Goal: Task Accomplishment & Management: Manage account settings

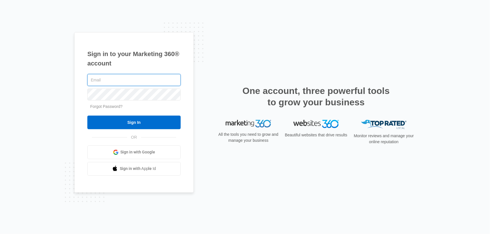
click at [136, 82] on input "text" at bounding box center [133, 80] width 93 height 12
type input "[EMAIL_ADDRESS][DOMAIN_NAME]"
click at [114, 103] on form "bjohnk@dermaglow.com Forgot Password? Sign In" at bounding box center [133, 101] width 93 height 56
click at [114, 102] on form "bjohnk@dermaglow.com Forgot Password? Sign In" at bounding box center [133, 101] width 93 height 56
click at [113, 108] on link "Forgot Password?" at bounding box center [106, 106] width 32 height 5
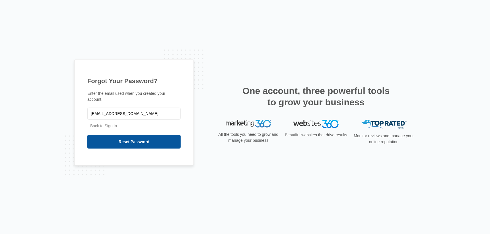
type input "[EMAIL_ADDRESS][DOMAIN_NAME]"
click at [128, 137] on input "Reset Password" at bounding box center [133, 142] width 93 height 14
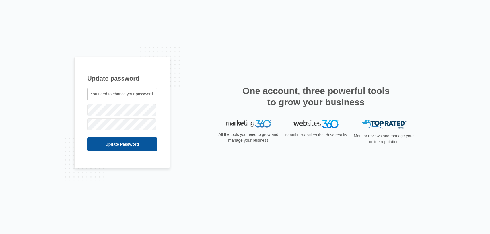
click at [128, 145] on input "Update Password" at bounding box center [122, 145] width 70 height 14
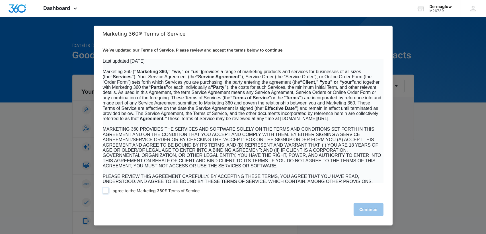
click at [104, 191] on span at bounding box center [106, 191] width 6 height 6
click at [104, 191] on input "I agree to the Marketing 360® Terms of Service" at bounding box center [106, 191] width 6 height 6
checkbox input "true"
click at [366, 205] on button "Continue" at bounding box center [369, 210] width 30 height 14
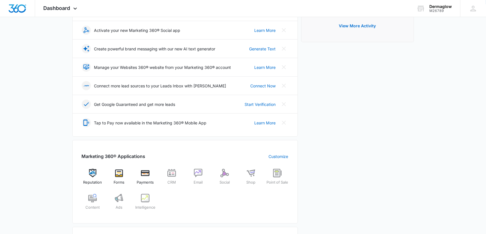
scroll to position [142, 0]
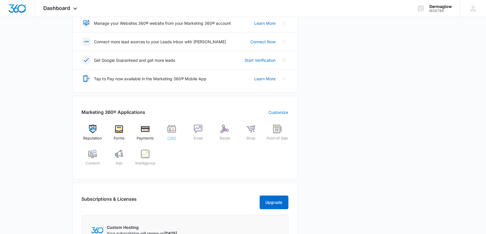
click at [171, 129] on img at bounding box center [171, 129] width 9 height 9
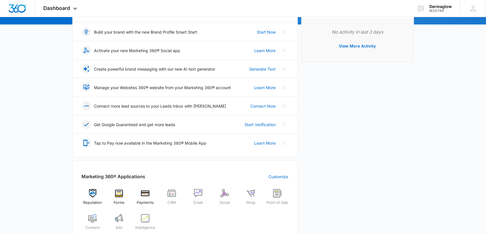
scroll to position [85, 0]
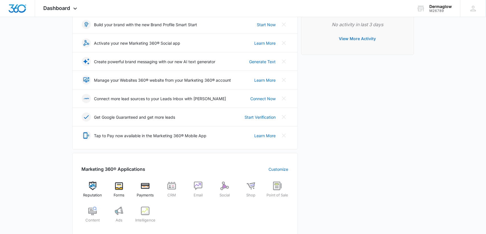
click at [365, 38] on button "View More Activity" at bounding box center [357, 39] width 48 height 14
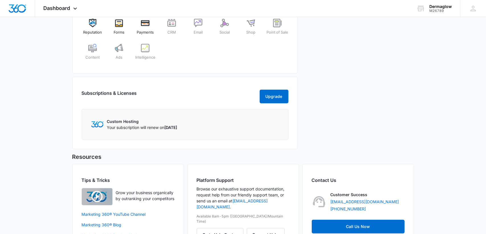
scroll to position [277, 0]
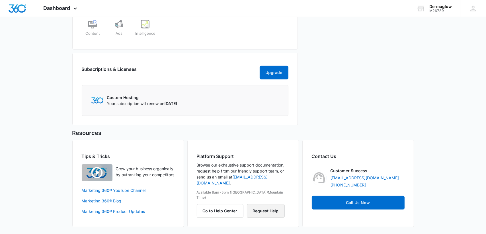
click at [263, 204] on button "Request Help" at bounding box center [266, 211] width 38 height 14
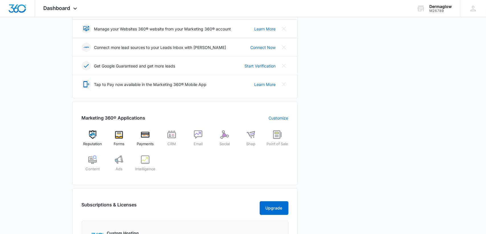
scroll to position [134, 0]
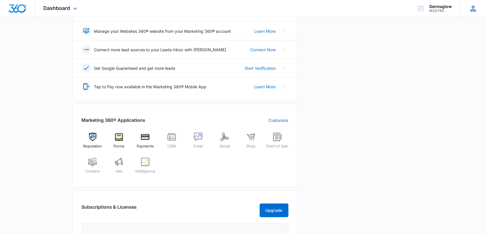
click at [474, 8] on icon at bounding box center [473, 8] width 9 height 9
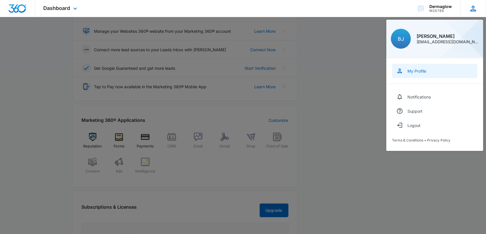
click at [413, 69] on div "My Profile" at bounding box center [416, 71] width 19 height 5
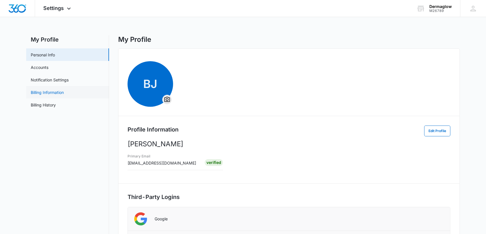
click at [49, 92] on link "Billing Information" at bounding box center [47, 92] width 33 height 6
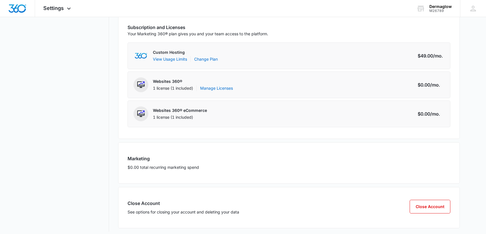
scroll to position [96, 0]
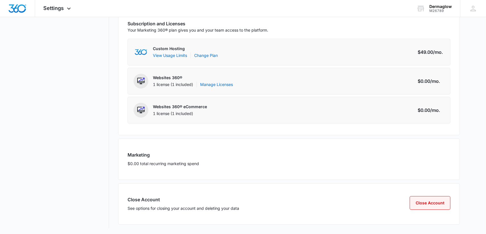
click at [426, 205] on button "Close Account" at bounding box center [430, 203] width 41 height 14
select select "pm_1MqftfA4n8RTgNjUhwAFEZnZ"
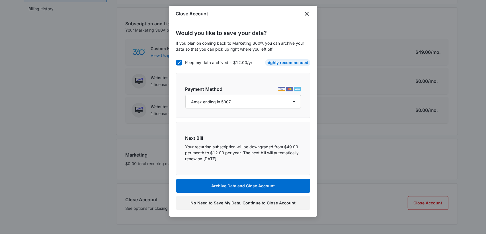
click at [255, 204] on button "No Need to Save My Data, Continue to Close Account" at bounding box center [243, 203] width 134 height 14
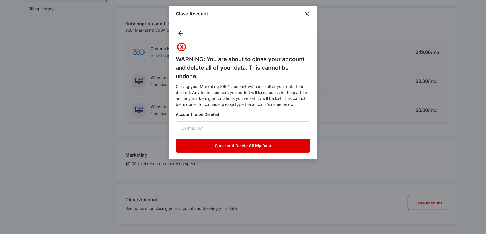
click at [245, 143] on button "Close and Delete All My Data" at bounding box center [243, 146] width 134 height 14
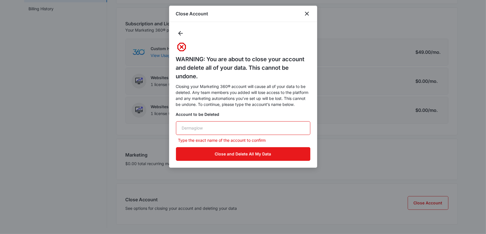
click at [217, 128] on input "text" at bounding box center [243, 128] width 134 height 14
click at [225, 125] on input "text" at bounding box center [243, 128] width 134 height 14
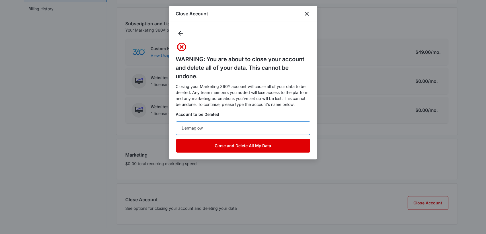
type input "Dermaglow"
click at [231, 146] on button "Close and Delete All My Data" at bounding box center [243, 146] width 134 height 14
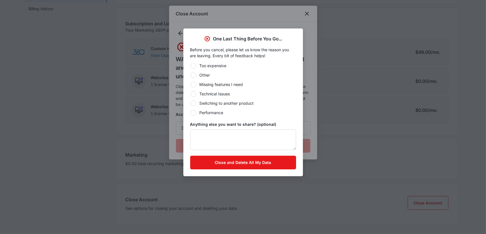
drag, startPoint x: 194, startPoint y: 103, endPoint x: 196, endPoint y: 109, distance: 6.6
click at [195, 103] on div at bounding box center [193, 104] width 6 height 6
click at [190, 103] on input "Switching to another product" at bounding box center [190, 103] width 0 height 0
radio input "true"
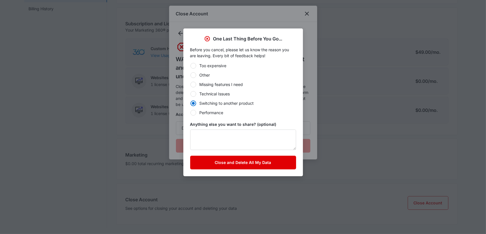
click at [219, 163] on button "Close and Delete All My Data" at bounding box center [243, 163] width 106 height 14
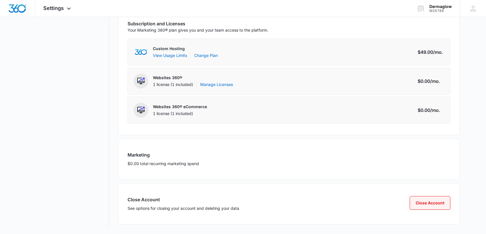
click at [426, 200] on button "Close Account" at bounding box center [430, 203] width 41 height 14
select select "pm_1MqftfA4n8RTgNjUhwAFEZnZ"
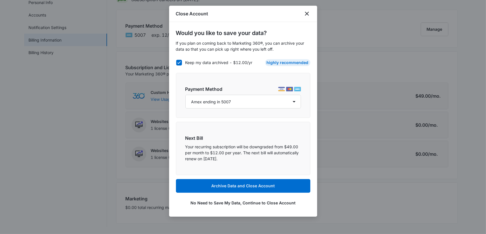
scroll to position [52, 0]
click at [216, 201] on button "No Need to Save My Data, Continue to Close Account" at bounding box center [243, 203] width 134 height 14
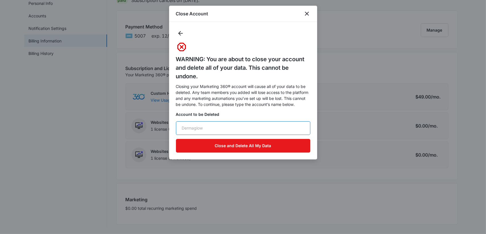
click at [205, 128] on input "text" at bounding box center [243, 128] width 134 height 14
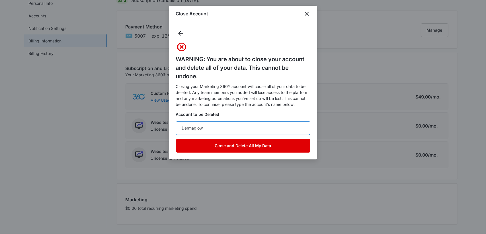
type input "Dermaglow"
click at [266, 145] on button "Close and Delete All My Data" at bounding box center [243, 146] width 134 height 14
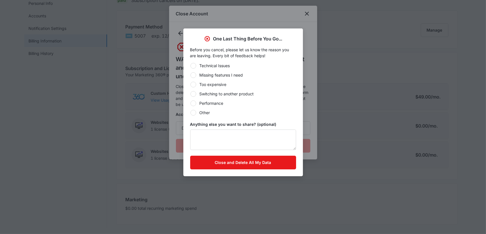
click at [195, 95] on div at bounding box center [193, 94] width 6 height 6
click at [190, 94] on input "Switching to another product" at bounding box center [190, 94] width 0 height 0
radio input "true"
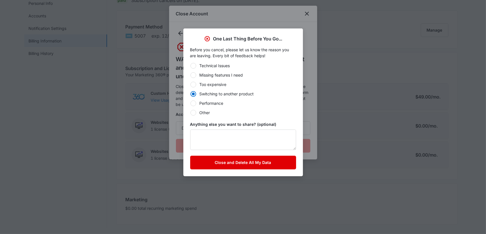
click at [224, 163] on button "Close and Delete All My Data" at bounding box center [243, 163] width 106 height 14
